Goal: Share content: Share content

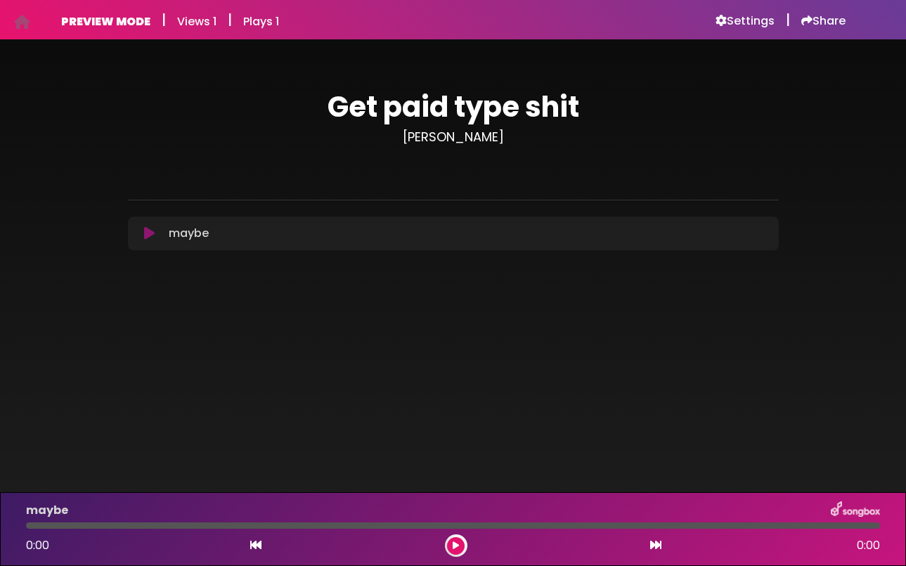
click at [151, 235] on icon at bounding box center [149, 233] width 11 height 14
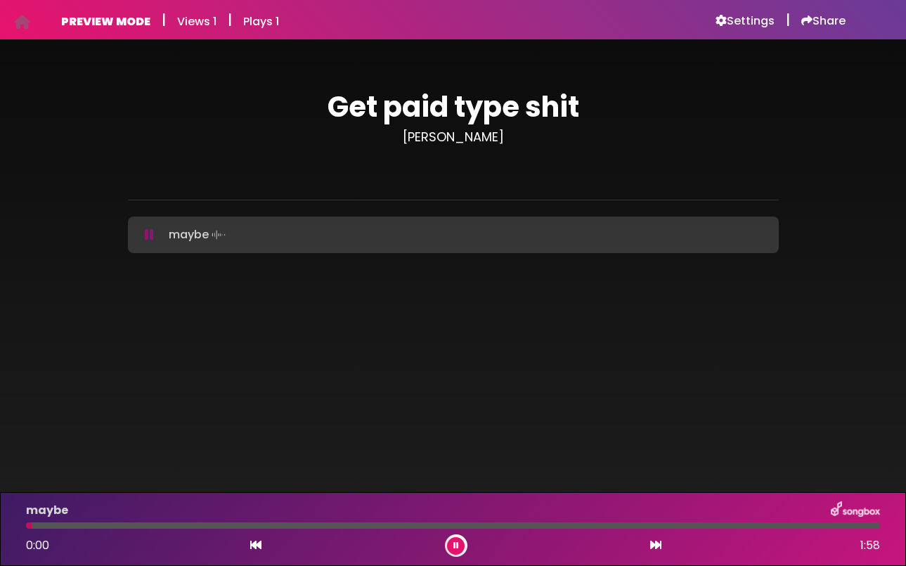
click at [151, 235] on icon at bounding box center [149, 235] width 9 height 14
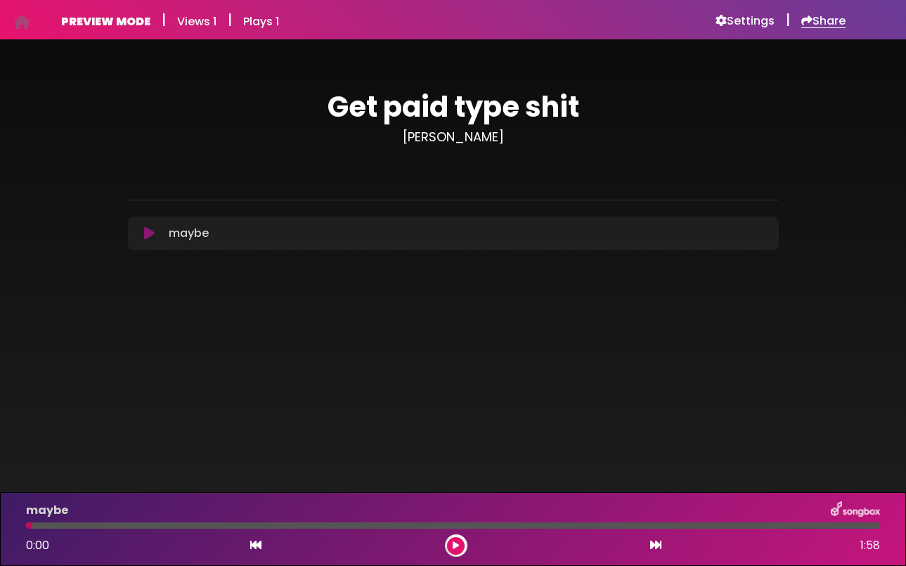
click at [818, 25] on h6 "Share" at bounding box center [823, 21] width 44 height 14
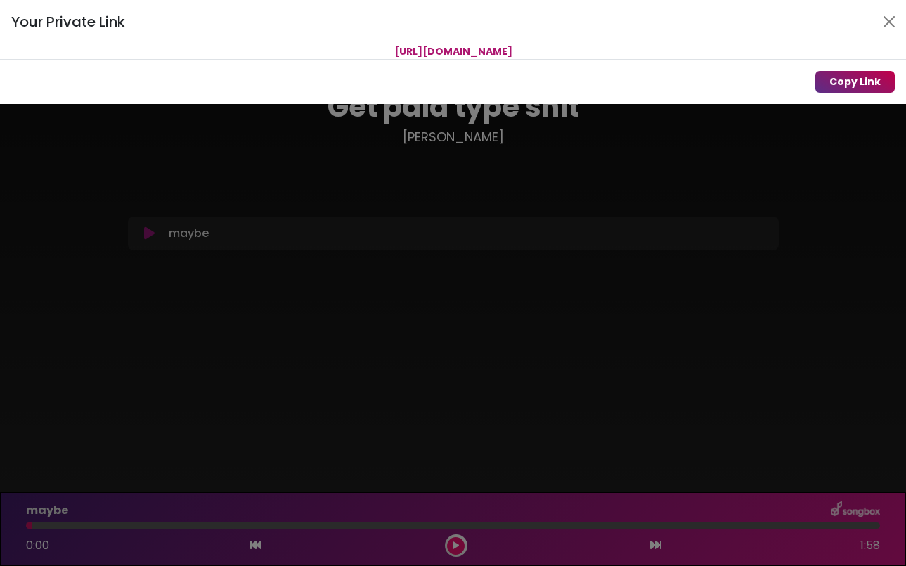
click at [839, 77] on button "Copy Link" at bounding box center [854, 82] width 79 height 22
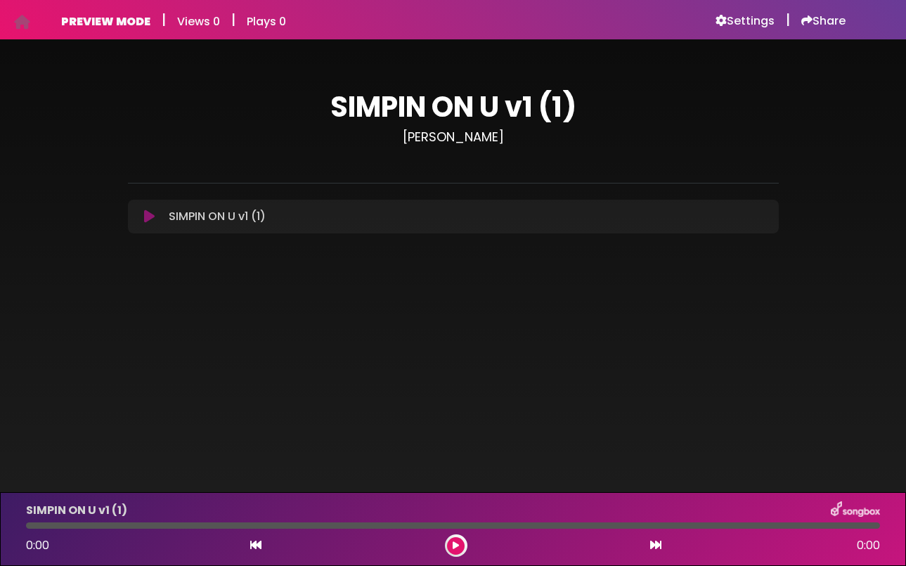
click at [148, 218] on icon at bounding box center [149, 216] width 11 height 14
click at [812, 21] on h6 "Share" at bounding box center [823, 21] width 44 height 14
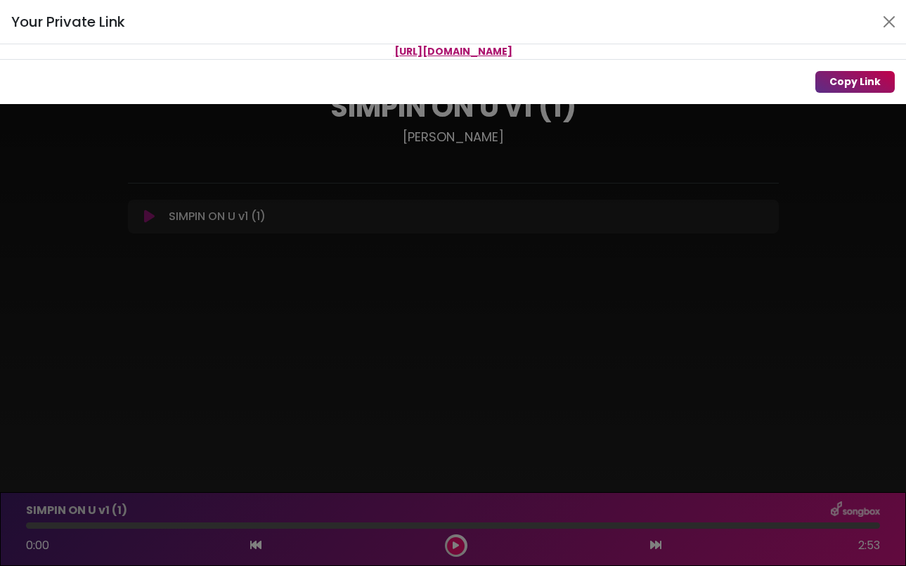
click at [849, 79] on button "Copy Link" at bounding box center [854, 82] width 79 height 22
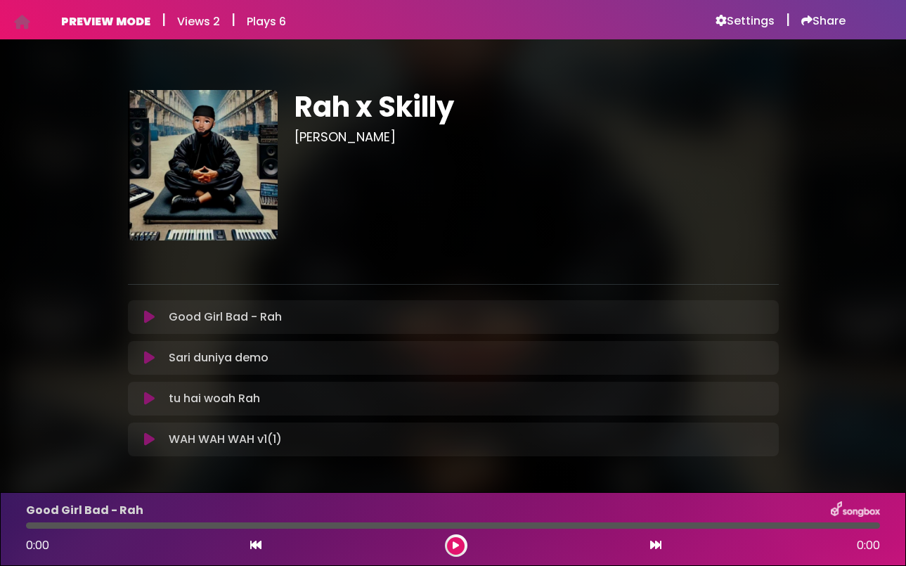
click at [147, 316] on icon at bounding box center [149, 317] width 11 height 14
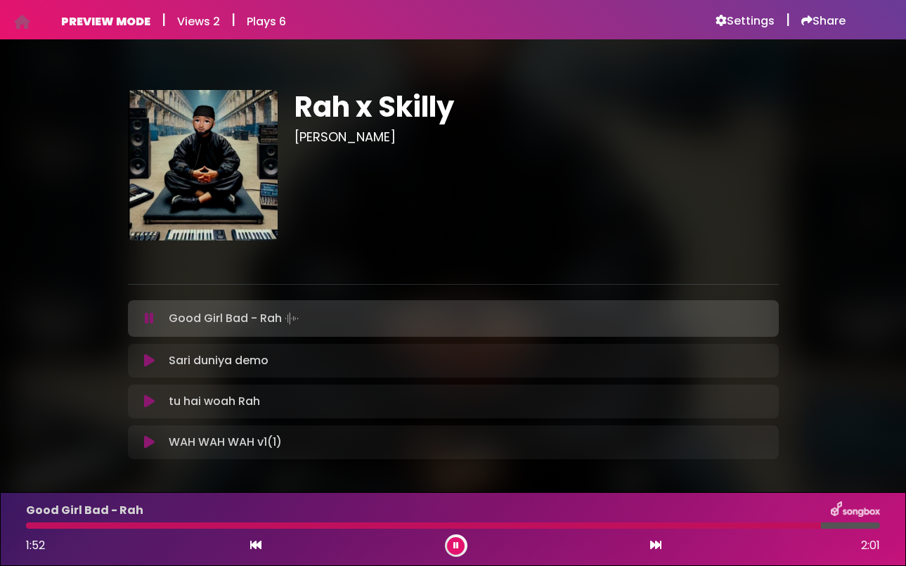
click at [153, 371] on div "[PERSON_NAME] demo Loading Track... Name Email" at bounding box center [453, 361] width 651 height 34
click at [150, 364] on icon at bounding box center [149, 361] width 11 height 14
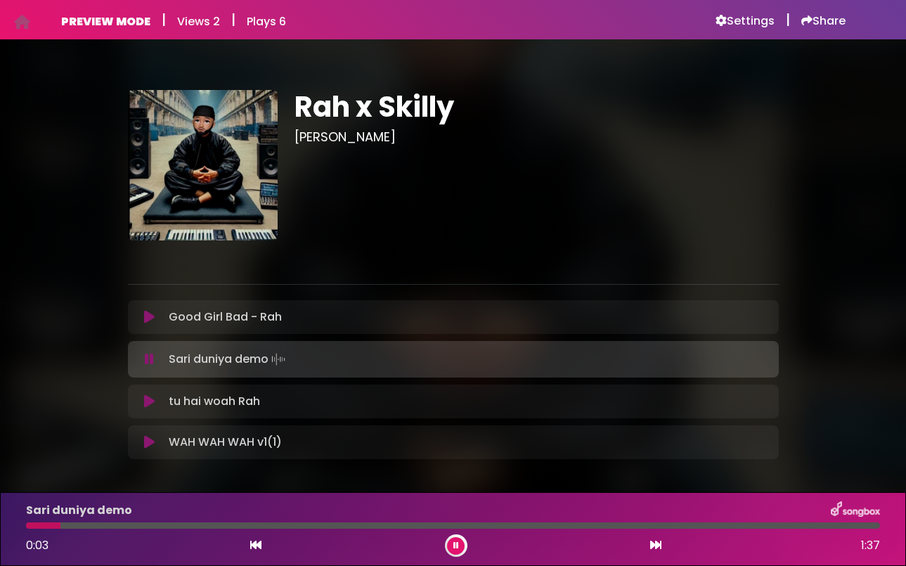
click at [151, 401] on icon at bounding box center [149, 401] width 11 height 14
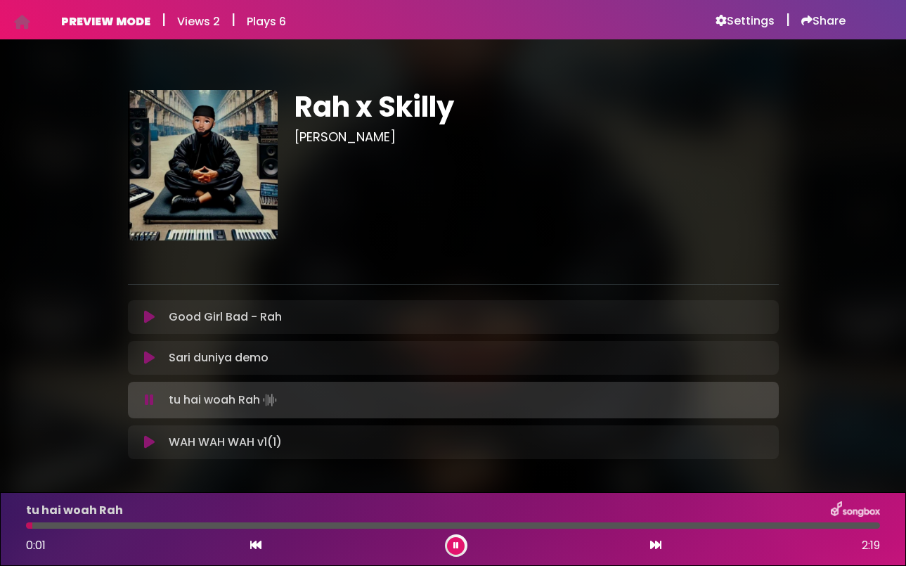
click at [96, 526] on div at bounding box center [453, 525] width 854 height 6
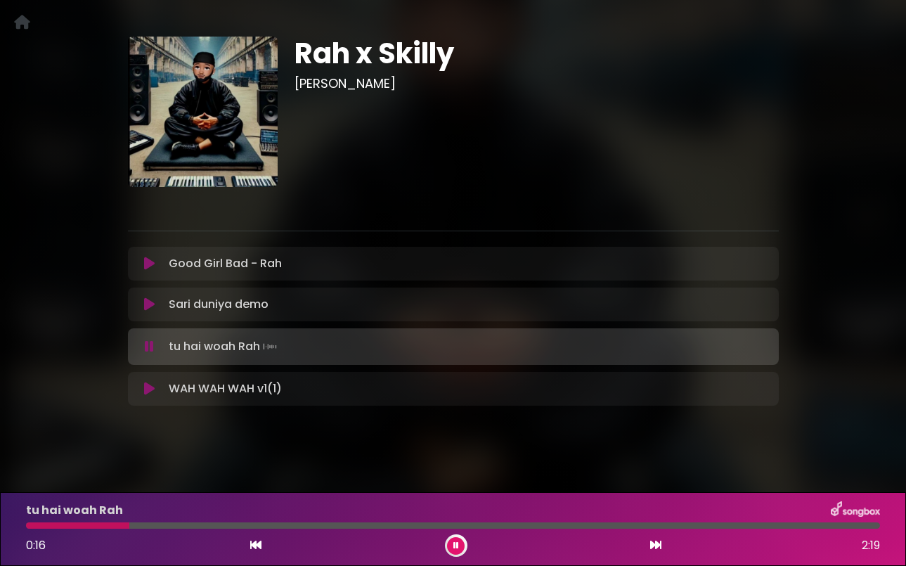
scroll to position [55, 0]
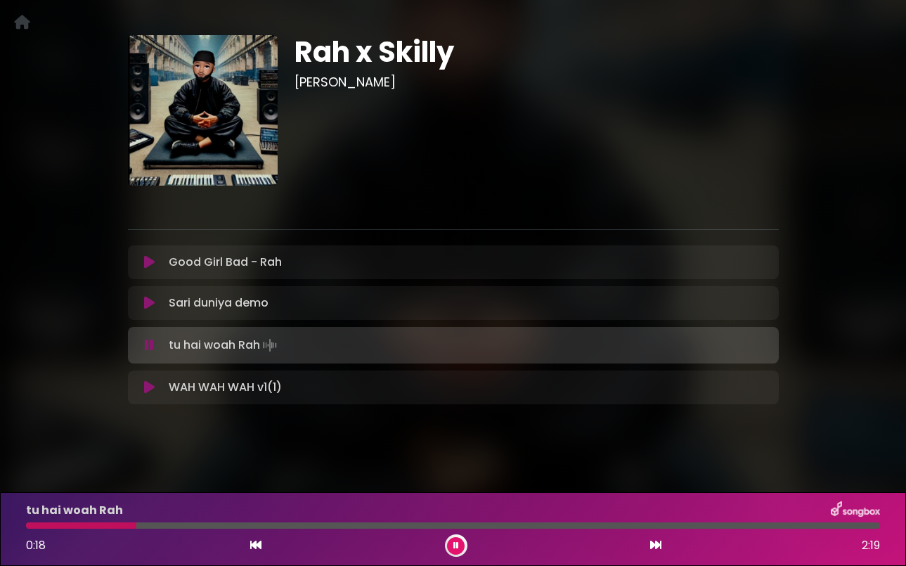
click at [152, 344] on icon at bounding box center [149, 345] width 9 height 14
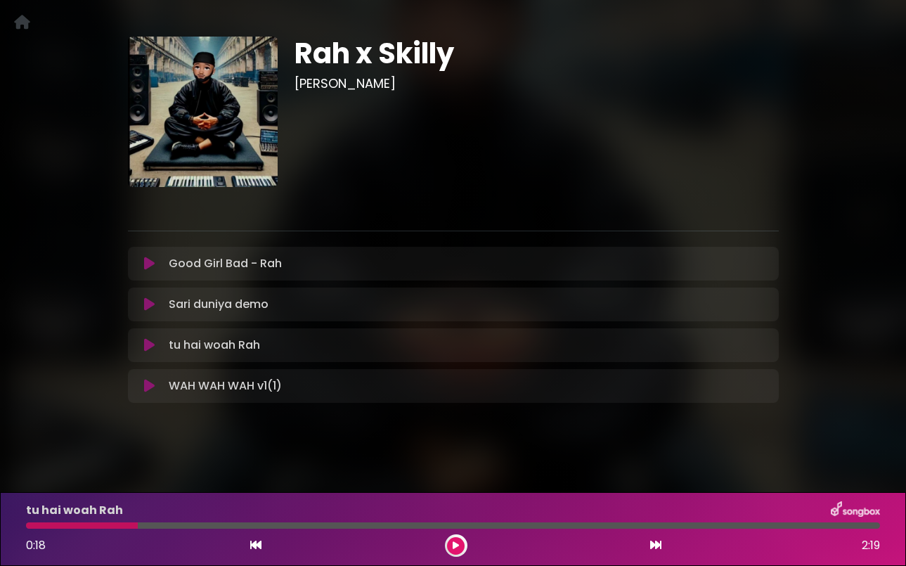
click at [150, 387] on icon at bounding box center [149, 386] width 11 height 14
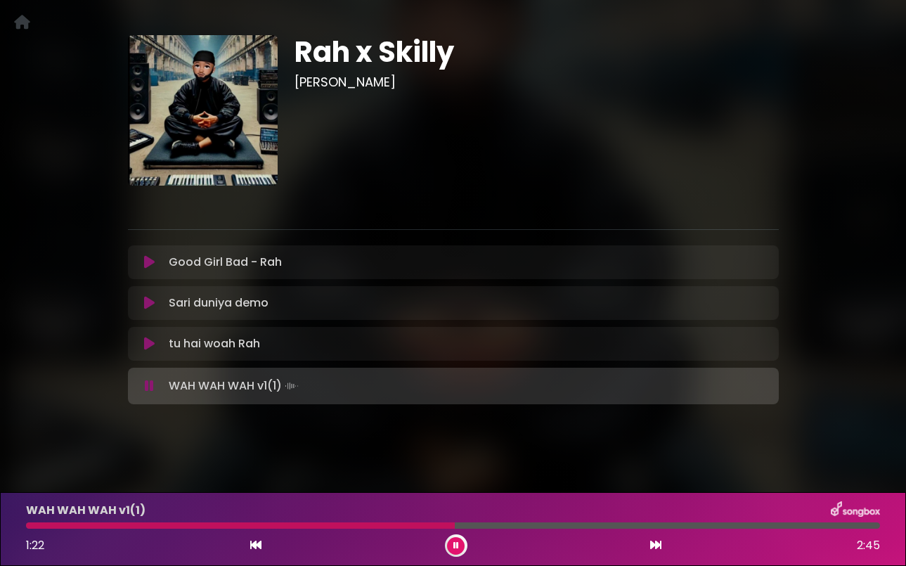
click at [152, 386] on icon at bounding box center [149, 386] width 9 height 14
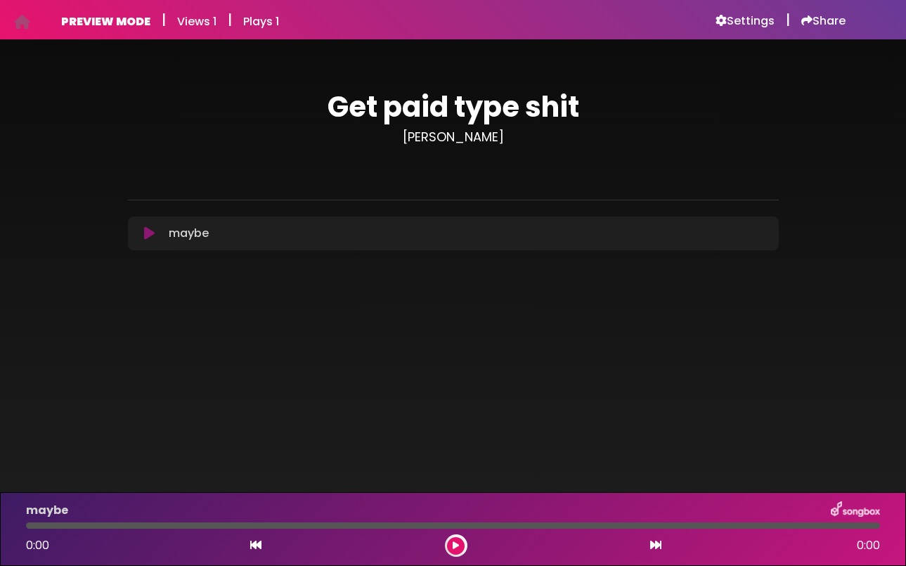
click at [148, 238] on icon at bounding box center [149, 233] width 11 height 14
